Goal: Information Seeking & Learning: Learn about a topic

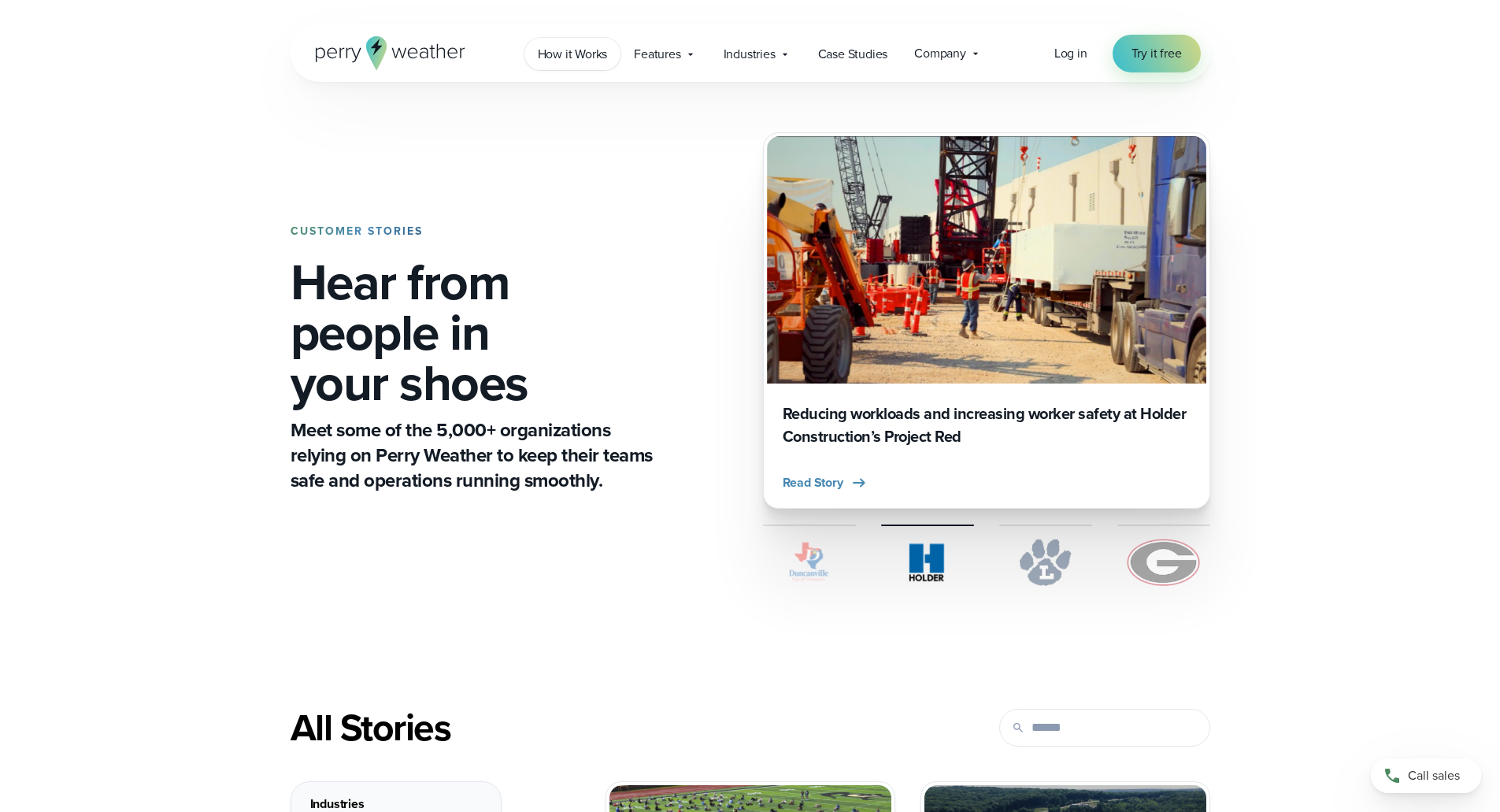
click at [590, 65] on link "How it Works" at bounding box center [572, 54] width 97 height 33
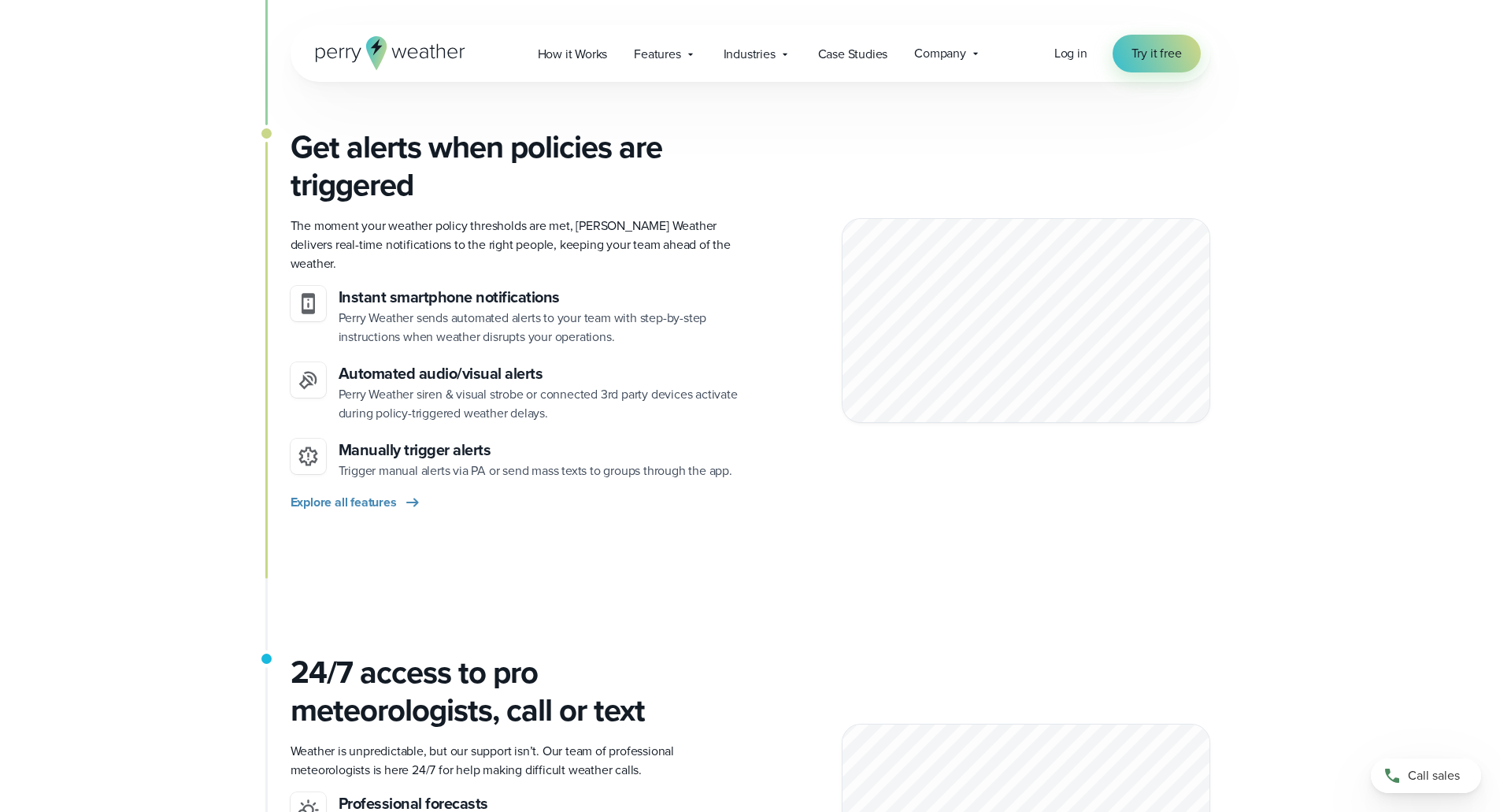
scroll to position [1653, 0]
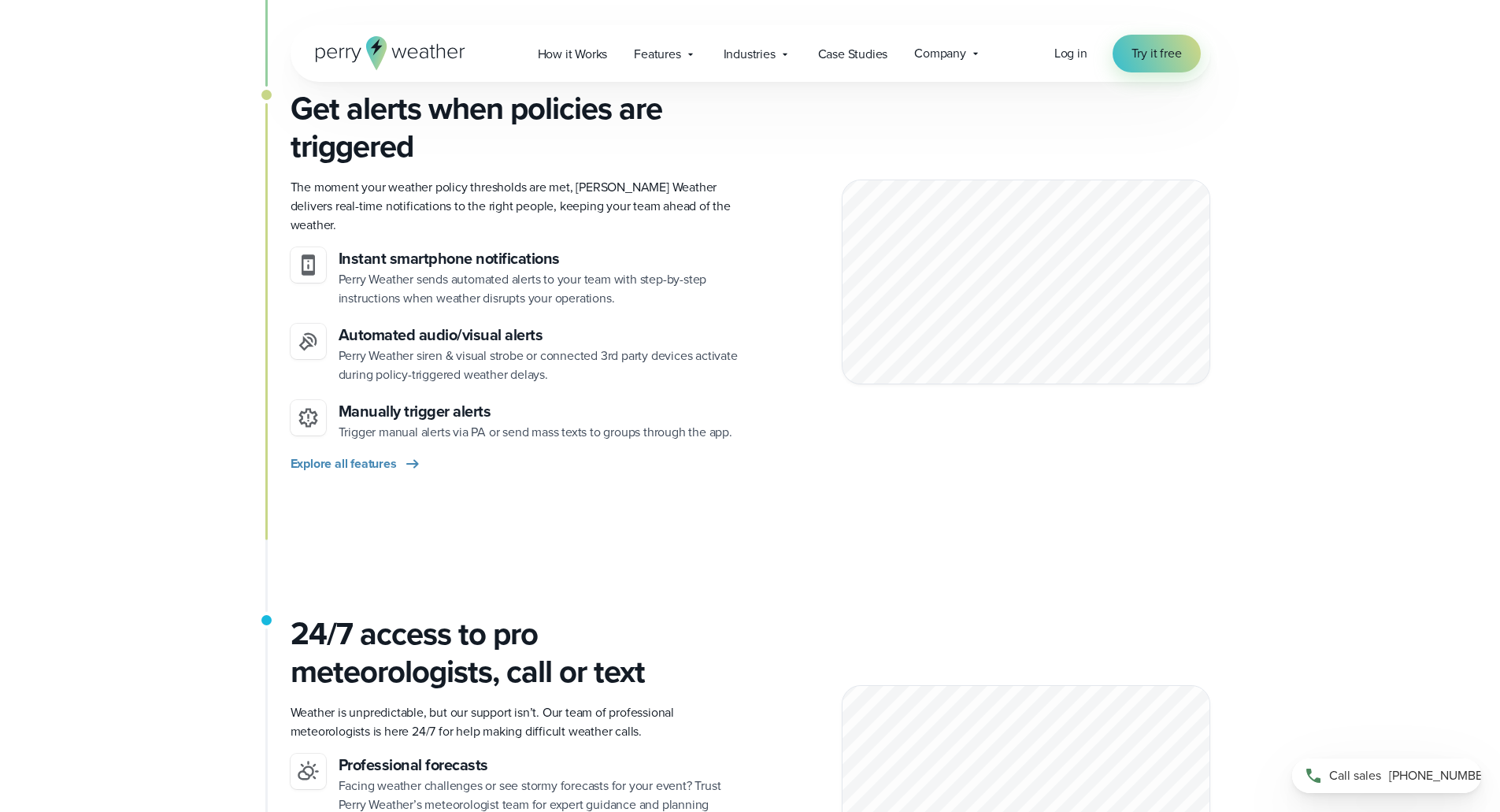
click at [1380, 773] on span "Call sales" at bounding box center [1355, 775] width 52 height 19
click at [1409, 776] on span "[PHONE_NUMBER]" at bounding box center [1441, 775] width 105 height 19
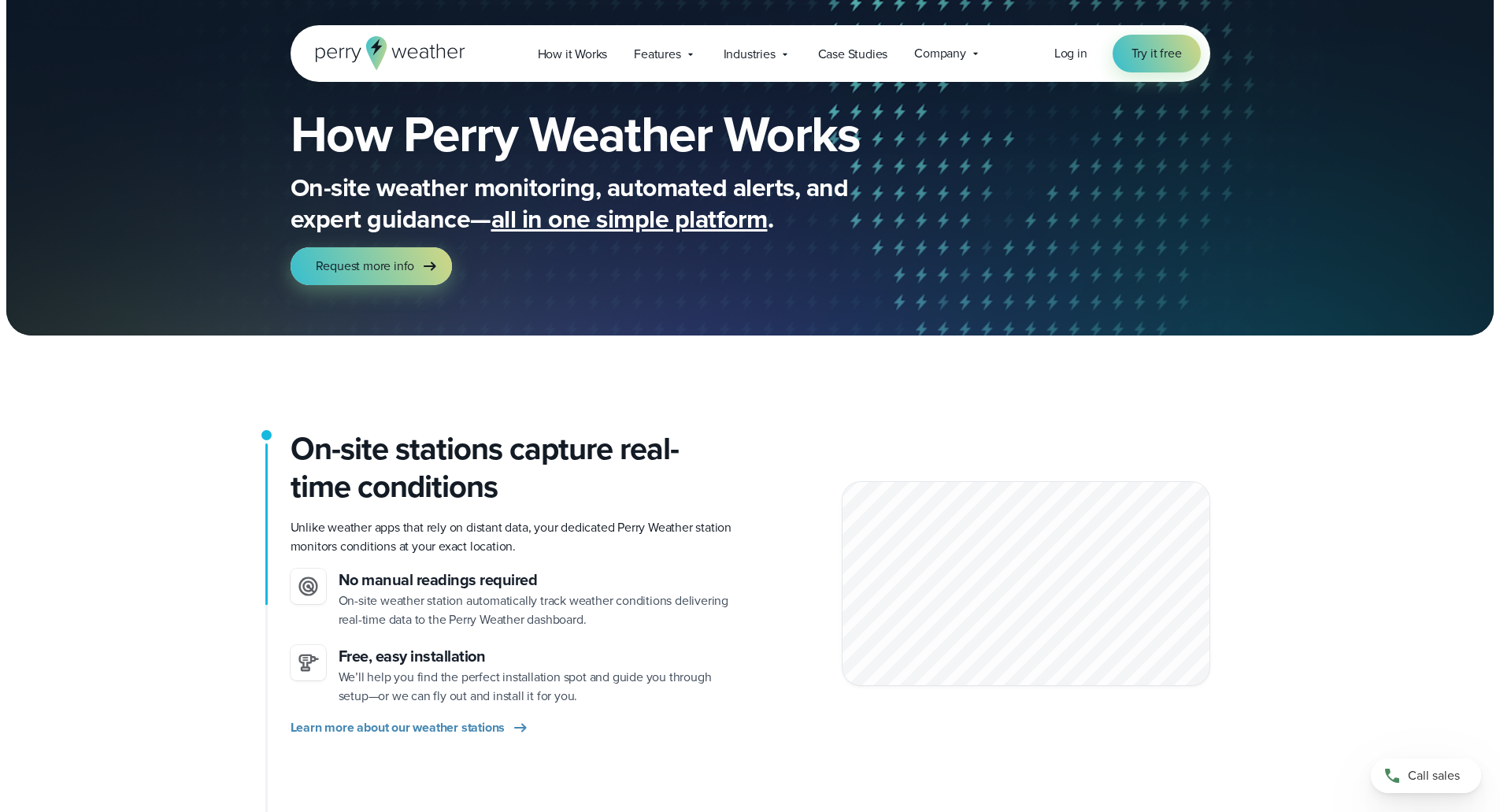
scroll to position [0, 0]
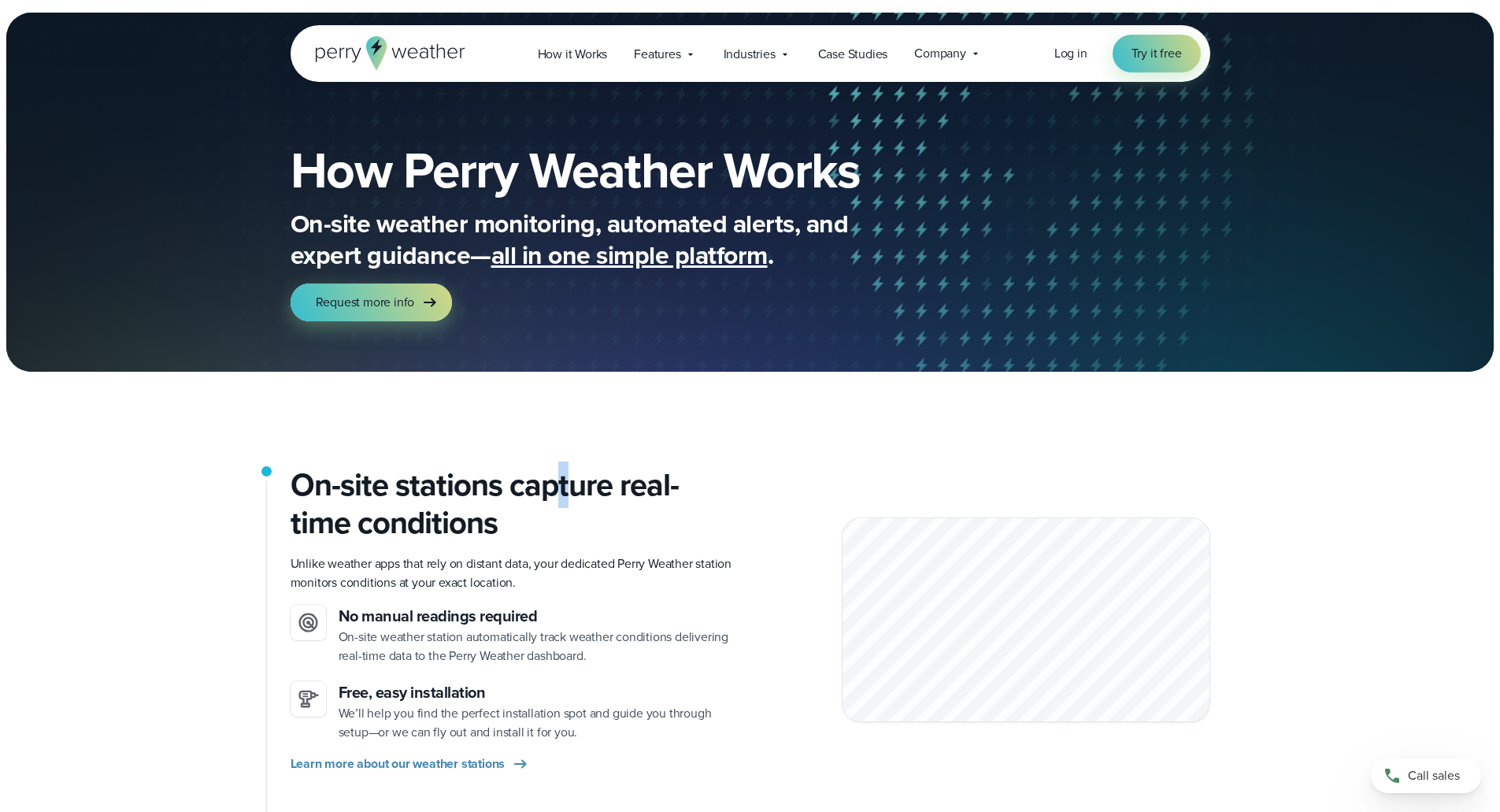
drag, startPoint x: 620, startPoint y: 567, endPoint x: 735, endPoint y: 569, distance: 115.0
click at [735, 569] on p "Unlike weather apps that rely on distant data, your dedicated Perry Weather sta…" at bounding box center [514, 573] width 447 height 38
copy p "Perry Weather station"
